Goal: Book appointment/travel/reservation

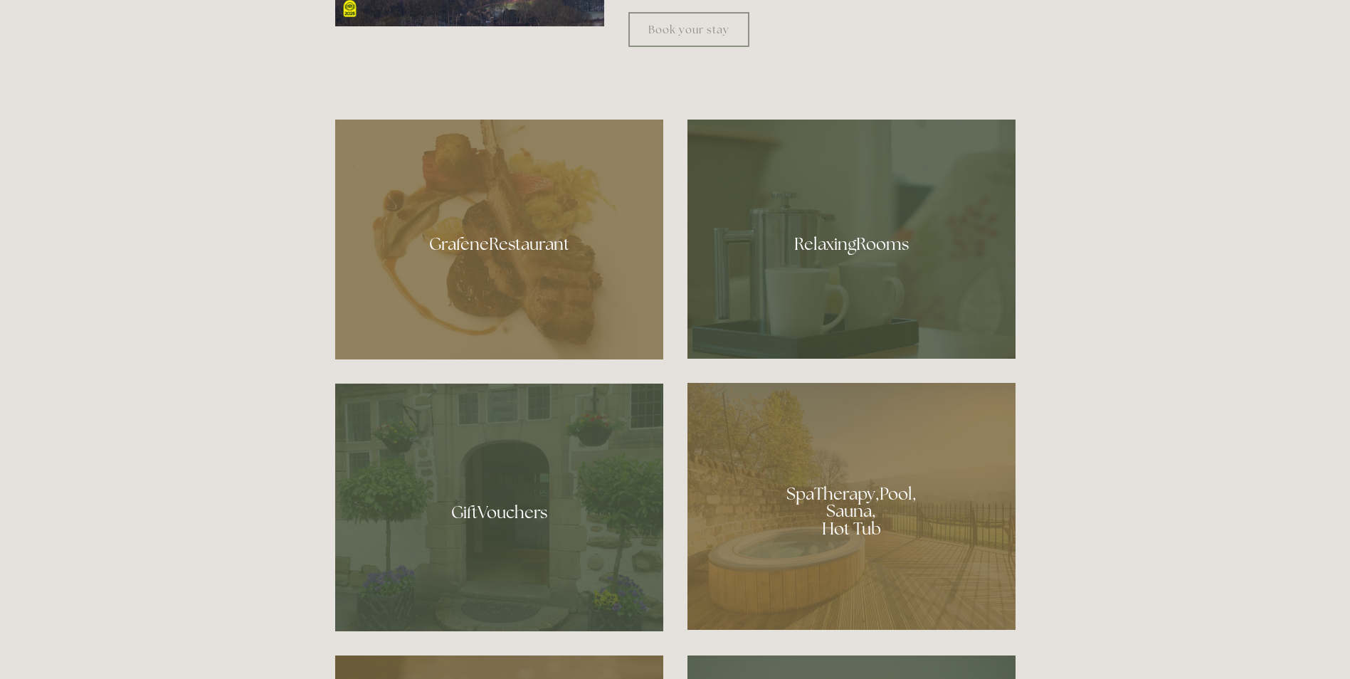
scroll to position [854, 0]
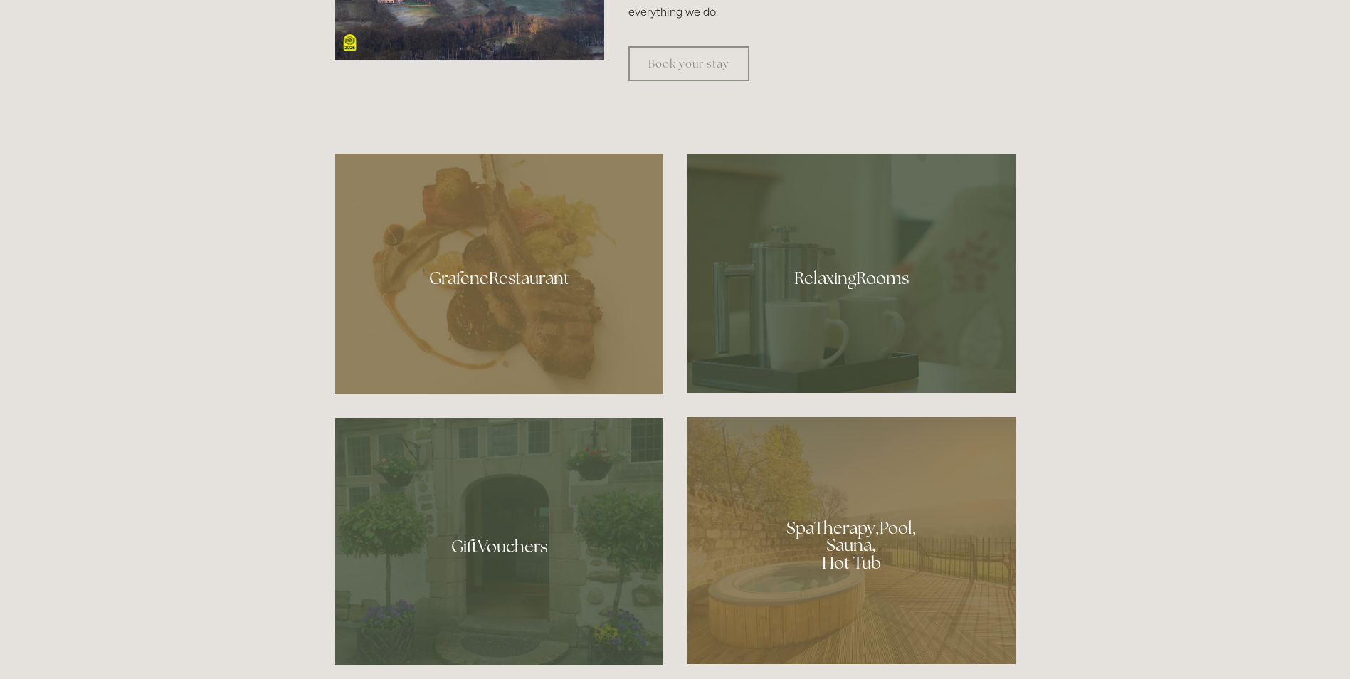
click at [842, 539] on div at bounding box center [851, 540] width 328 height 247
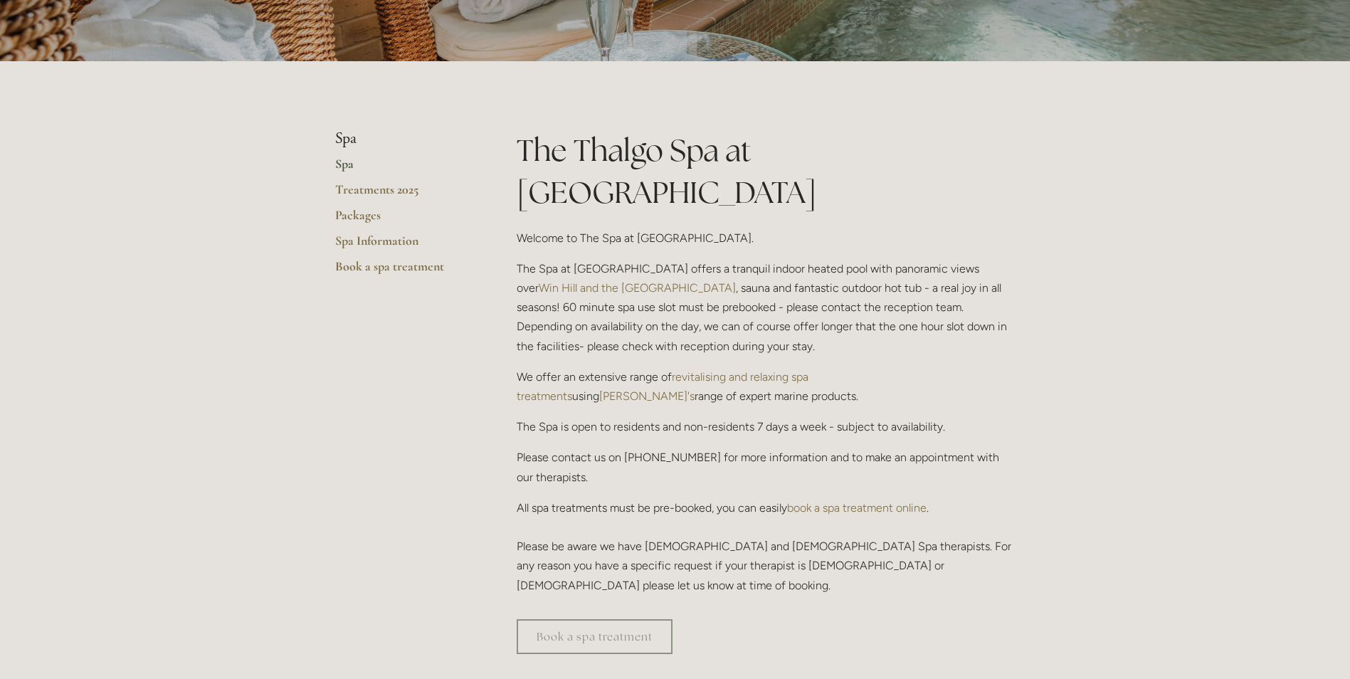
scroll to position [213, 0]
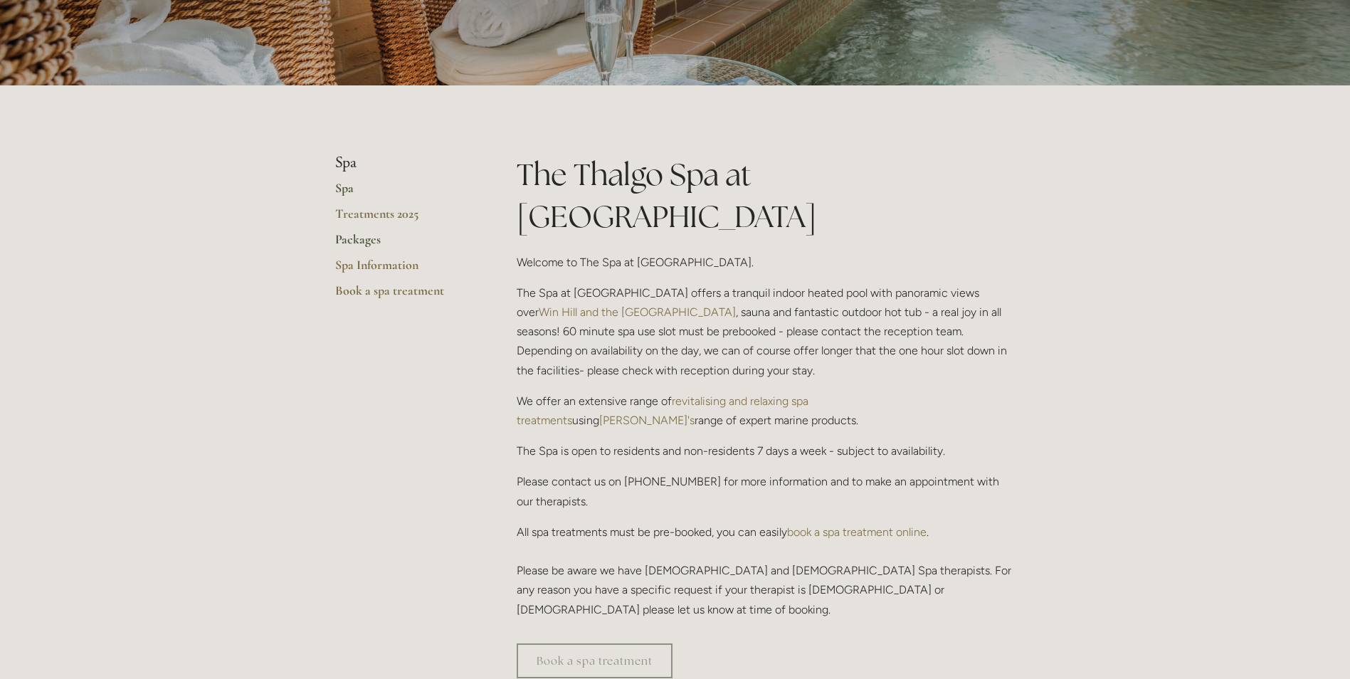
click at [346, 239] on link "Packages" at bounding box center [403, 244] width 136 height 26
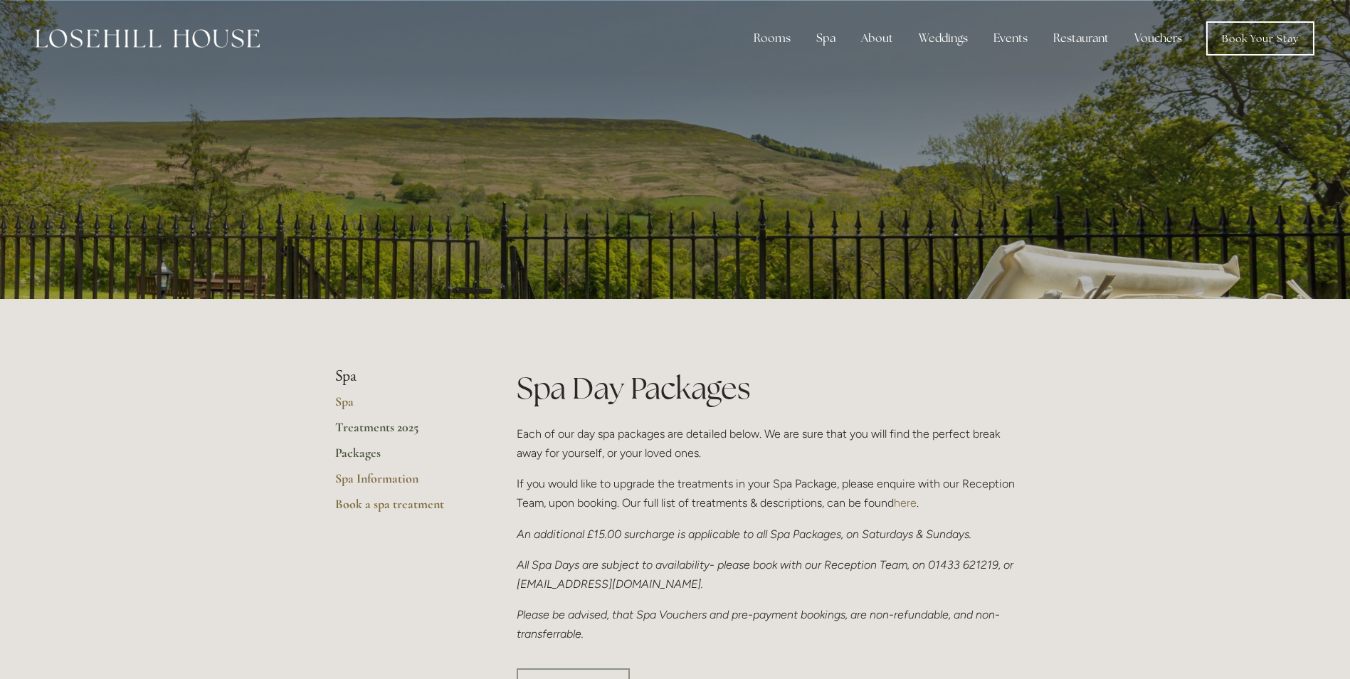
click at [405, 427] on link "Treatments 2025" at bounding box center [403, 432] width 136 height 26
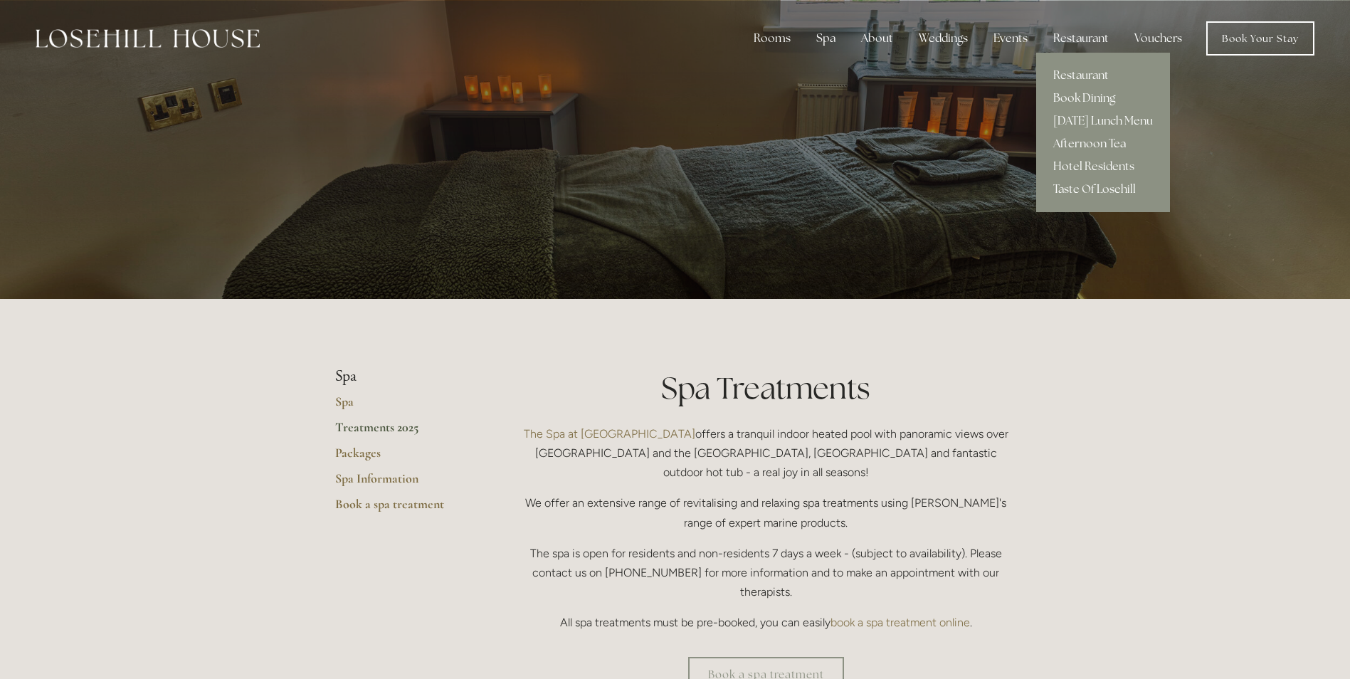
click at [1079, 146] on link "Afternoon Tea" at bounding box center [1103, 143] width 134 height 23
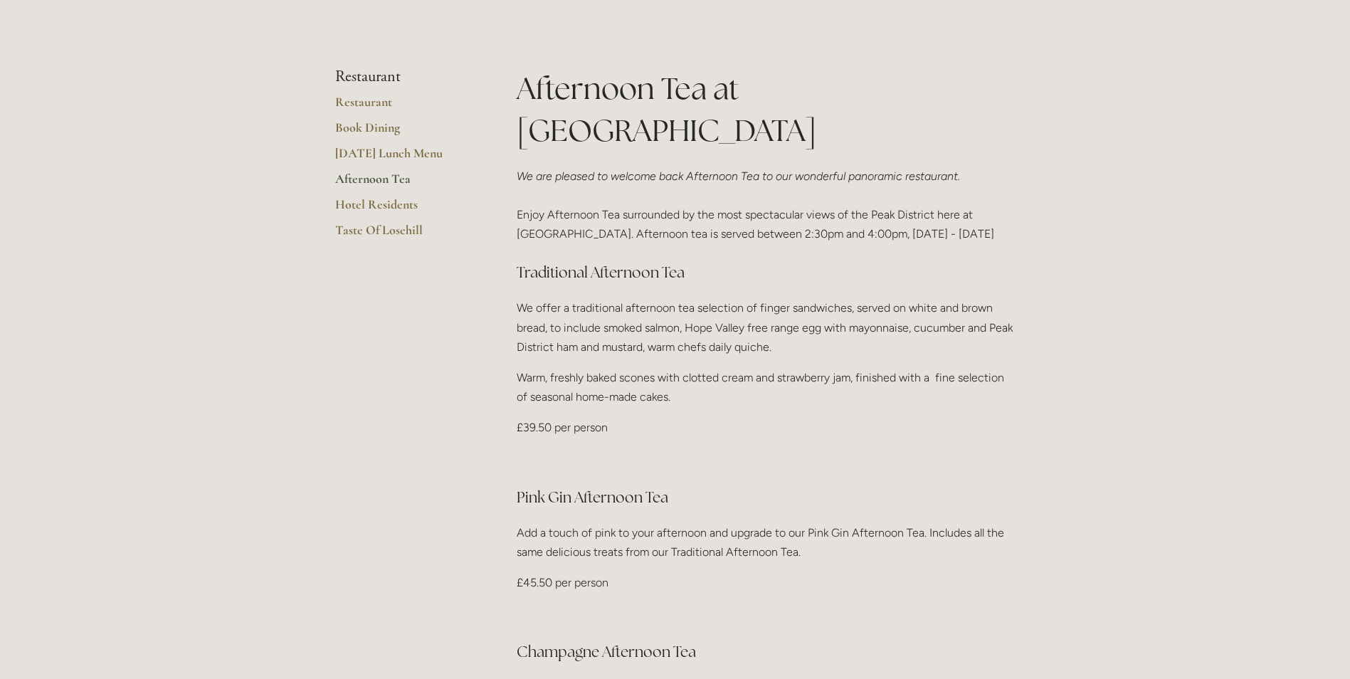
scroll to position [213, 0]
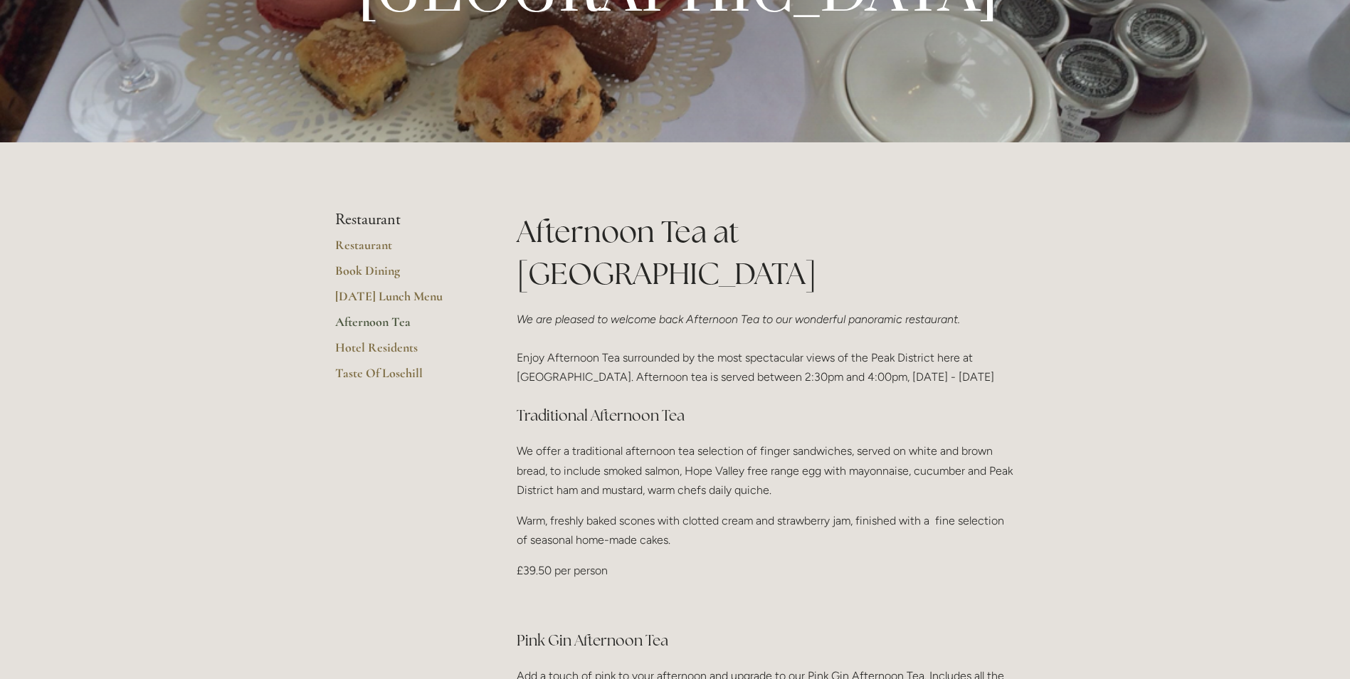
click at [649, 561] on p "£39.50 per person" at bounding box center [765, 570] width 499 height 19
drag, startPoint x: 1095, startPoint y: 417, endPoint x: 1100, endPoint y: 425, distance: 9.3
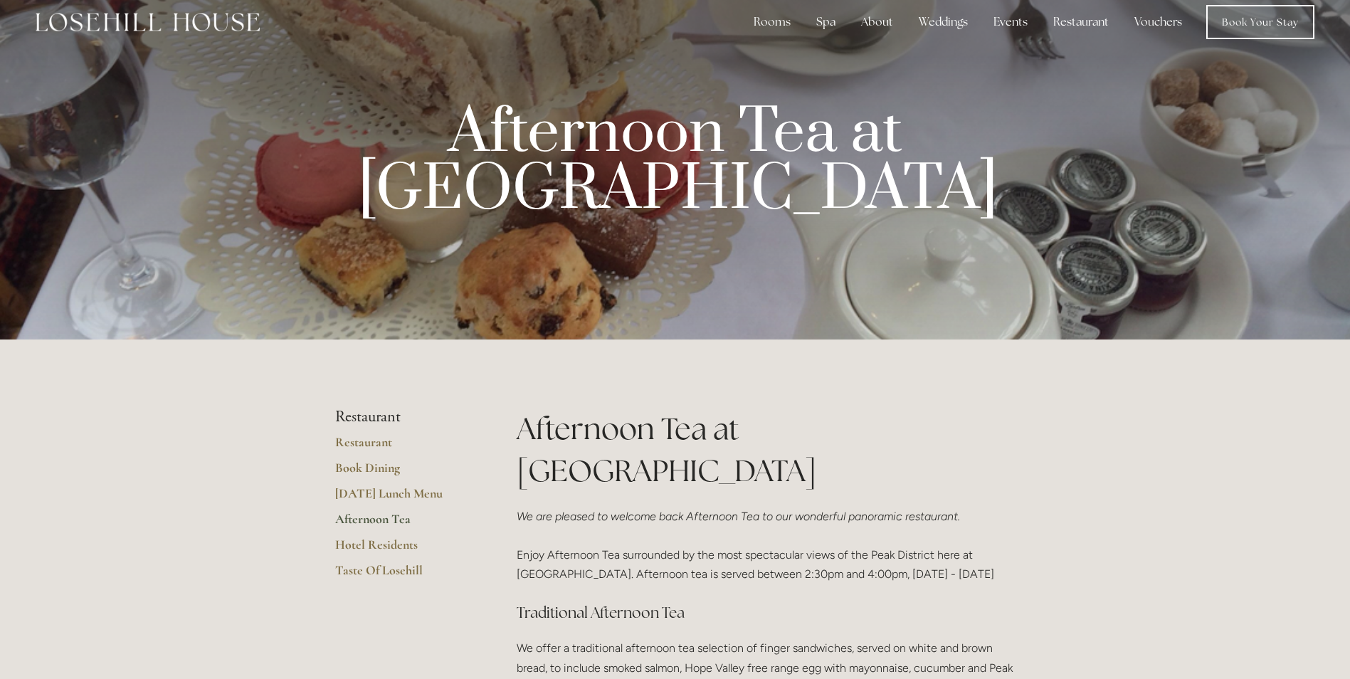
scroll to position [0, 0]
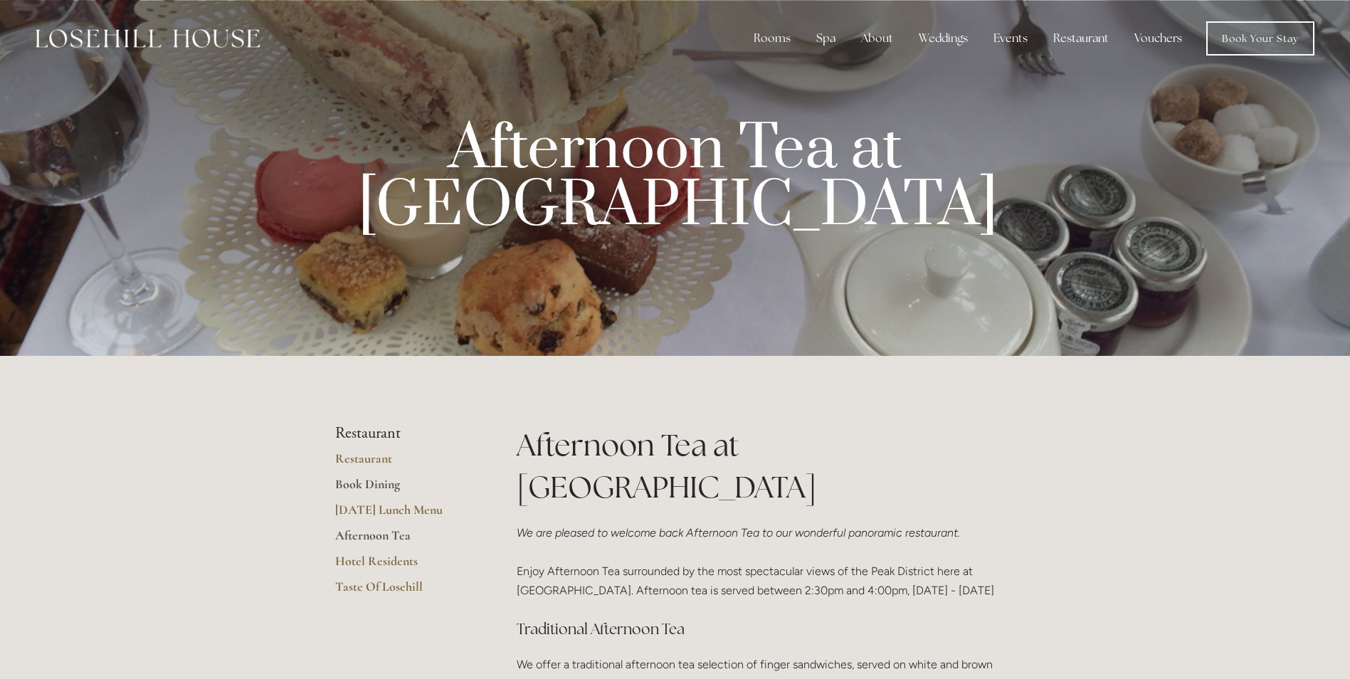
click at [343, 487] on link "Book Dining" at bounding box center [403, 489] width 136 height 26
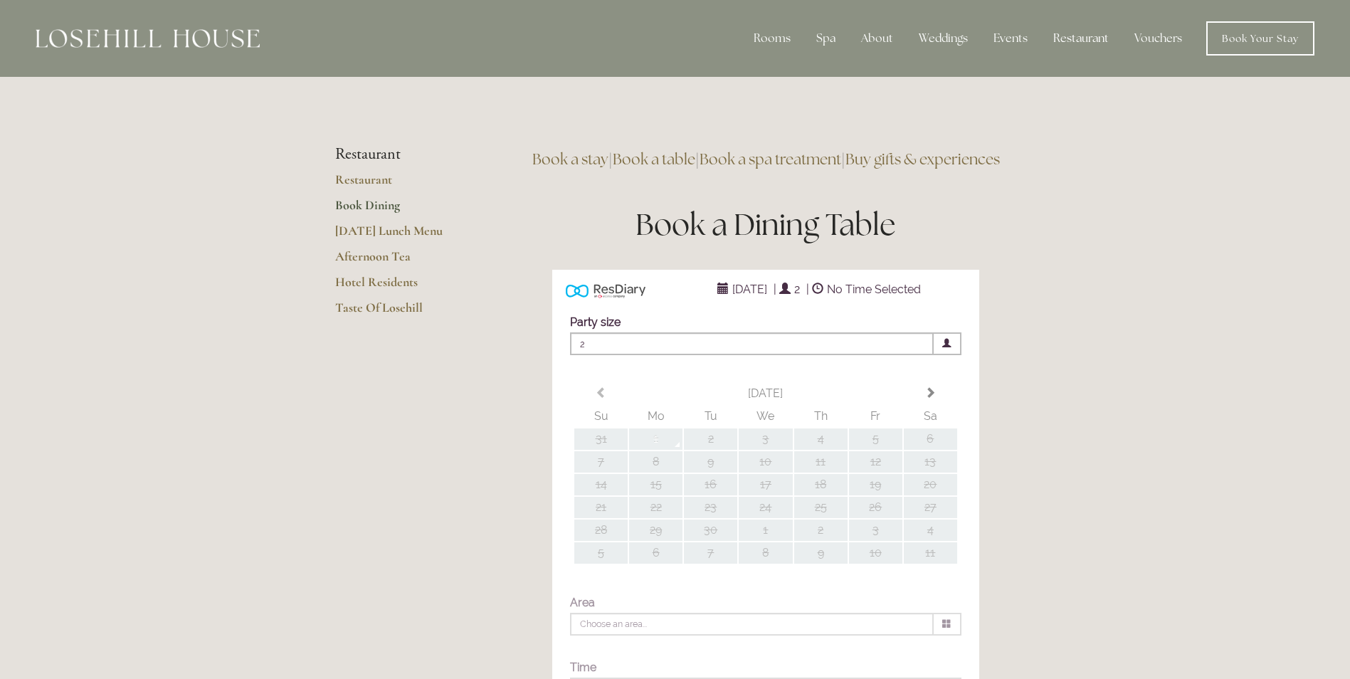
type input "Any Area"
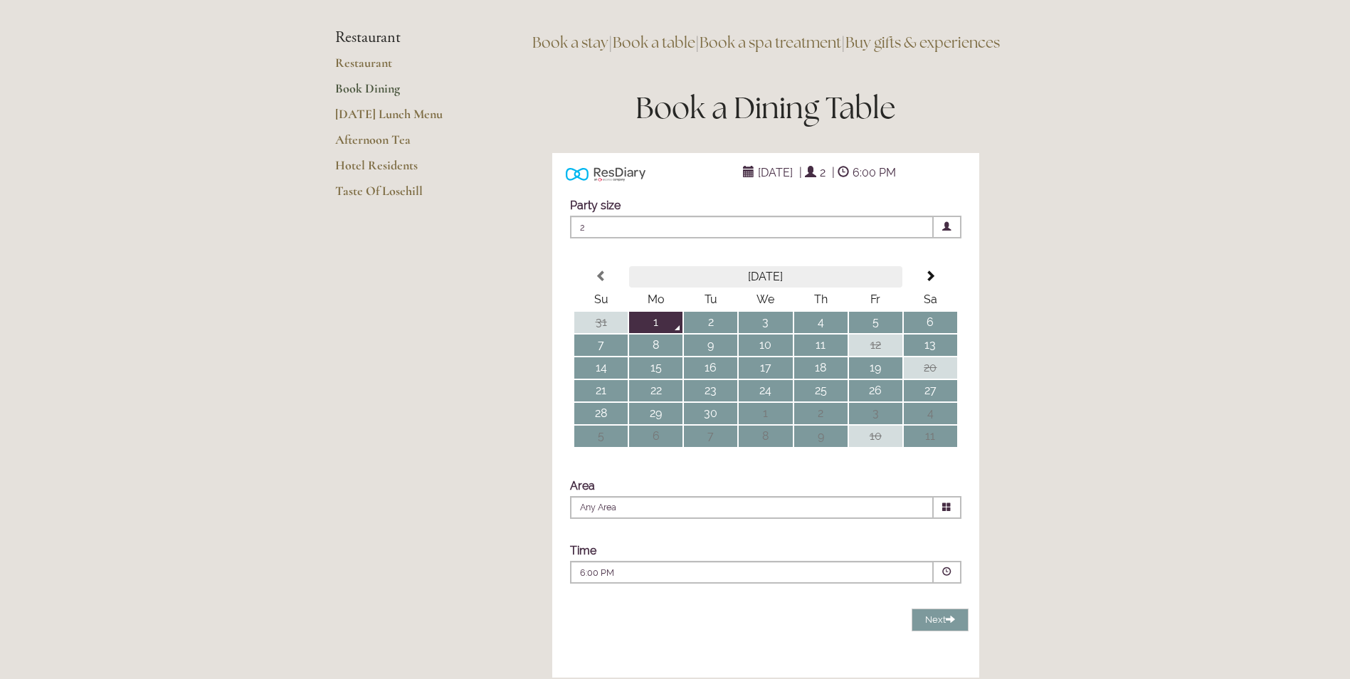
scroll to position [142, 0]
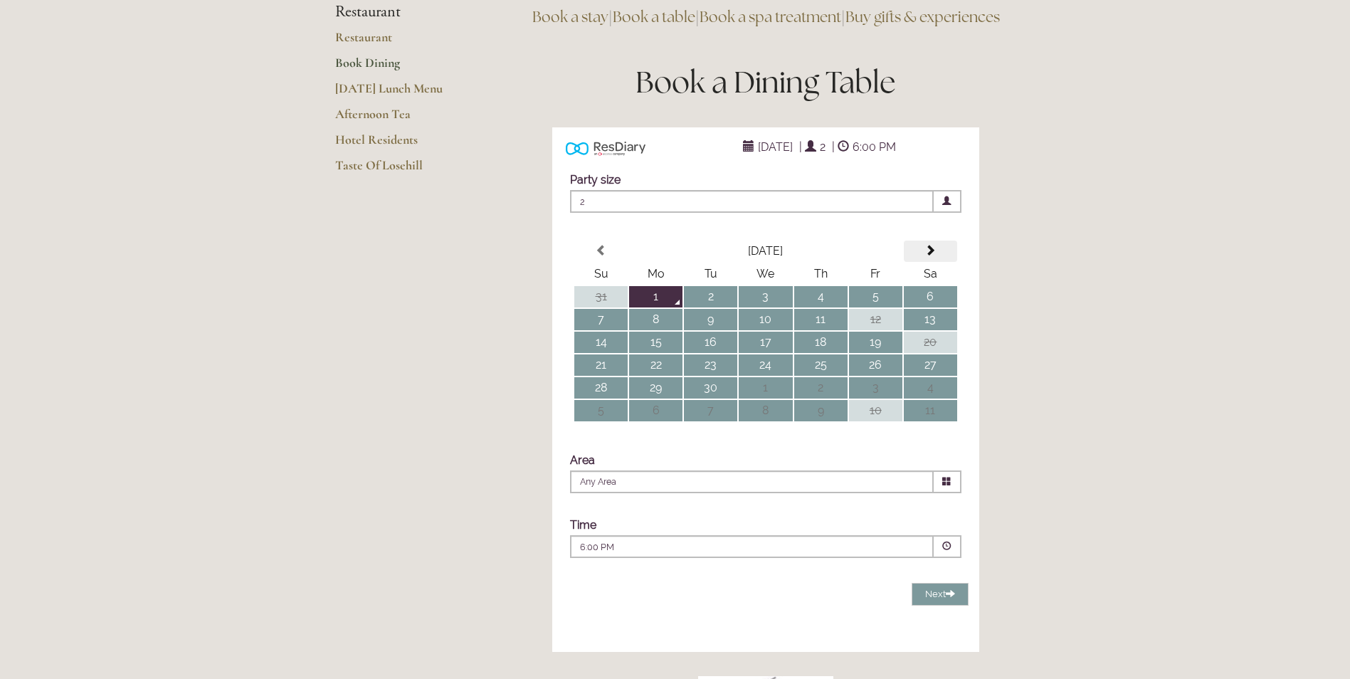
click at [926, 262] on th at bounding box center [929, 250] width 53 height 21
click at [474, 339] on main "Restaurant Restaurant Book Dining Sunday Lunch Menu Afternoon Tea Hotel Residen…" at bounding box center [675, 479] width 726 height 1088
